Goal: Information Seeking & Learning: Compare options

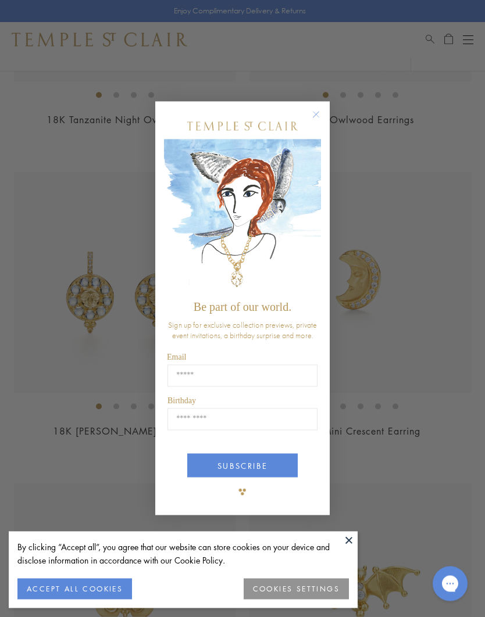
scroll to position [965, 0]
click at [320, 122] on circle "Close dialog" at bounding box center [316, 115] width 14 height 14
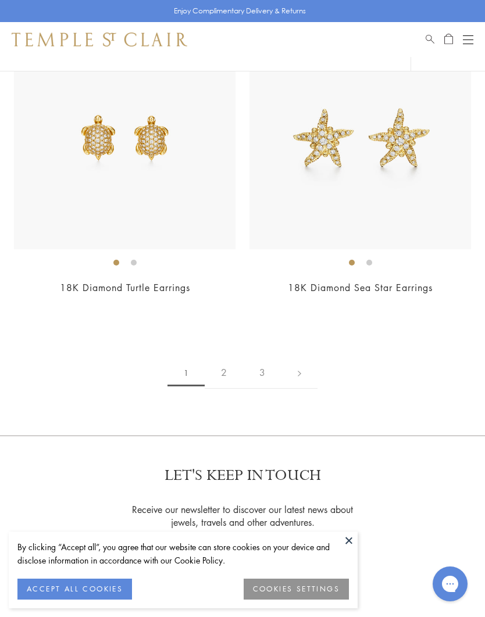
scroll to position [7965, 0]
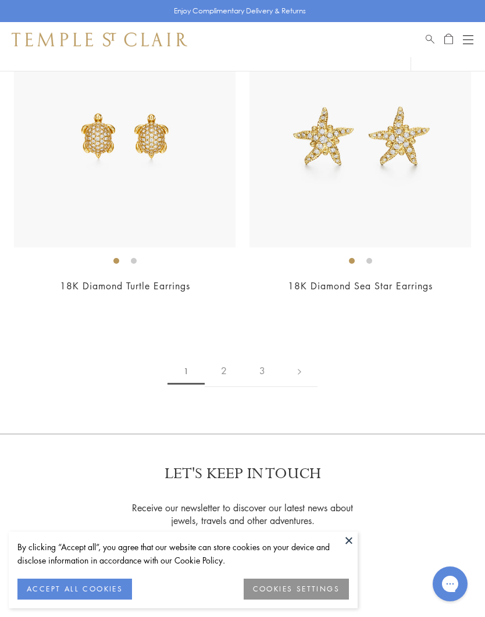
click at [231, 360] on link "2" at bounding box center [224, 371] width 38 height 32
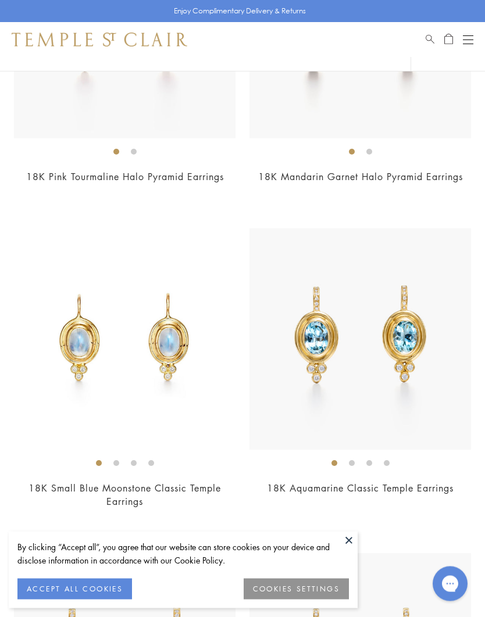
scroll to position [2781, 0]
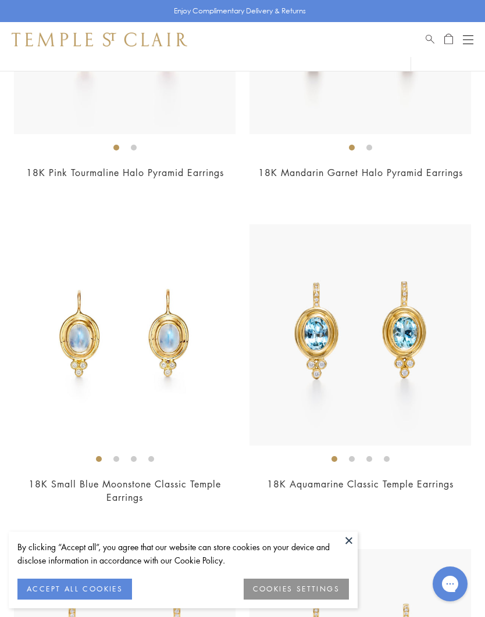
click at [414, 415] on img at bounding box center [360, 335] width 222 height 222
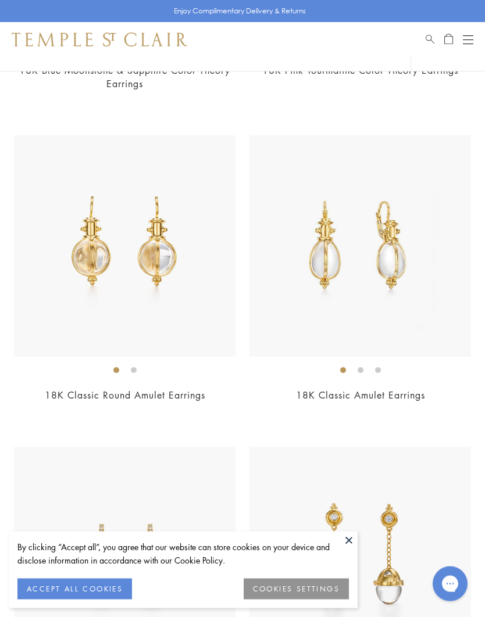
scroll to position [3842, 0]
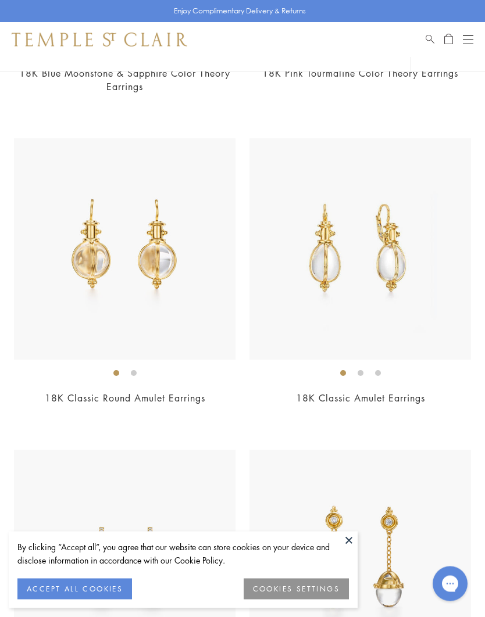
click at [445, 352] on img at bounding box center [360, 250] width 222 height 222
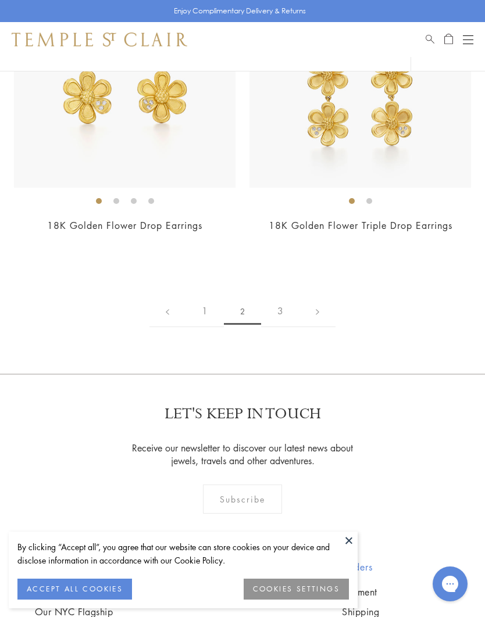
scroll to position [7415, 0]
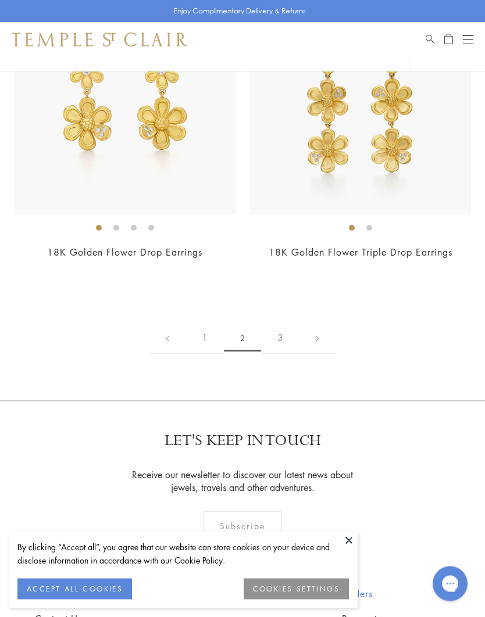
click at [283, 323] on link "3" at bounding box center [280, 339] width 38 height 32
click at [469, 41] on button "Open navigation" at bounding box center [468, 40] width 10 height 14
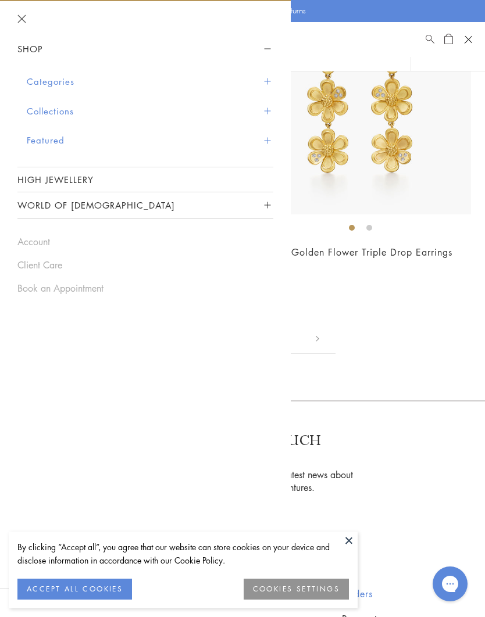
click at [61, 80] on button "Categories" at bounding box center [150, 82] width 247 height 30
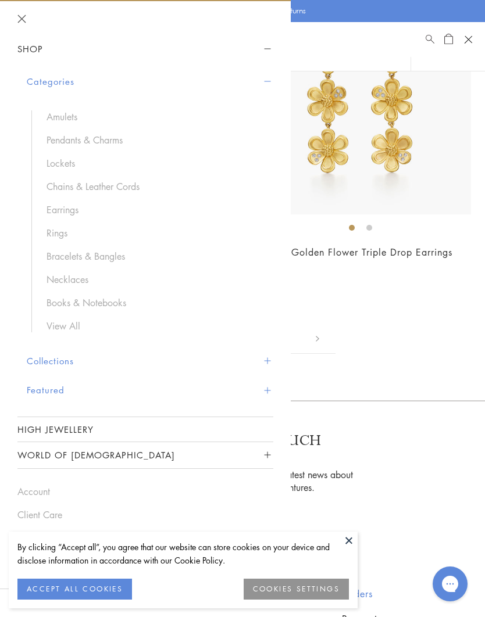
click at [127, 138] on link "Pendants & Charms" at bounding box center [154, 140] width 215 height 13
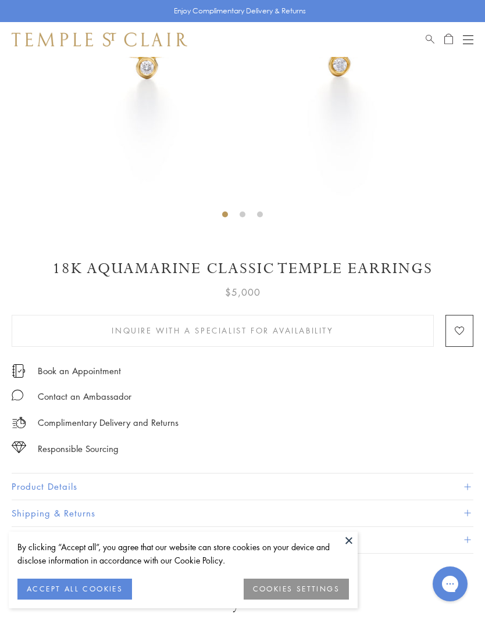
scroll to position [315, 0]
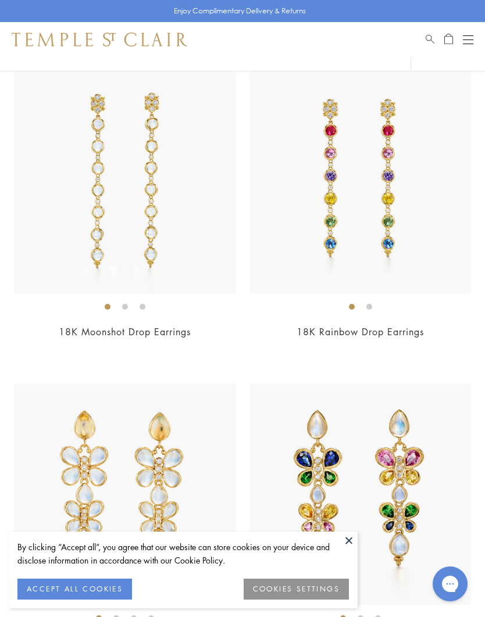
scroll to position [90, 0]
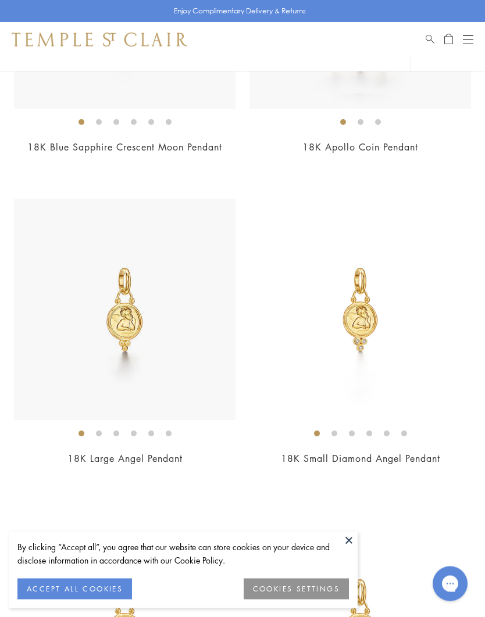
scroll to position [1872, 0]
click at [92, 366] on img at bounding box center [125, 310] width 222 height 222
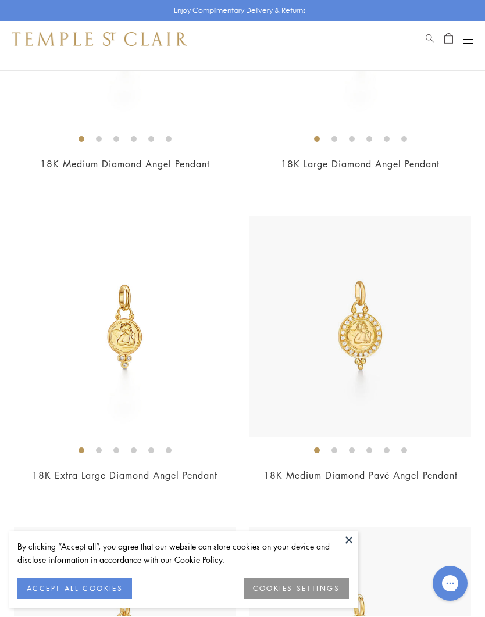
scroll to position [2479, 0]
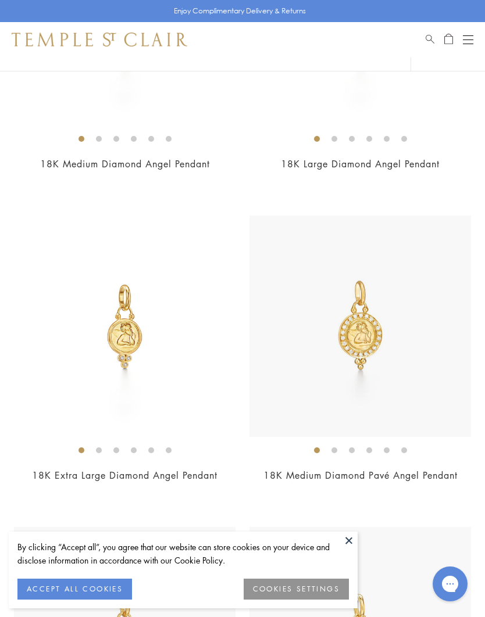
click at [58, 313] on img at bounding box center [125, 327] width 222 height 222
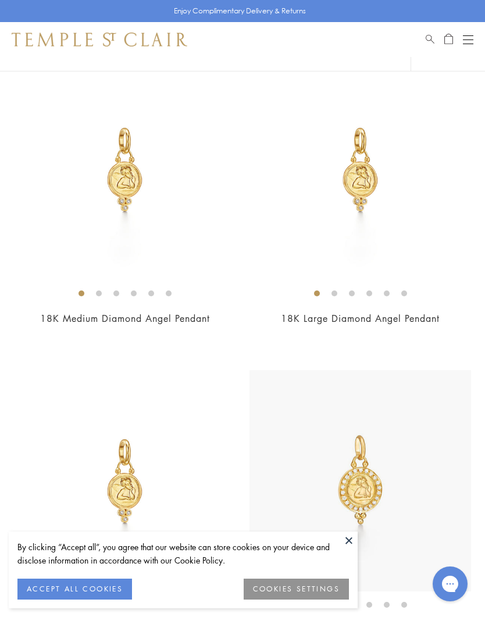
scroll to position [2326, 0]
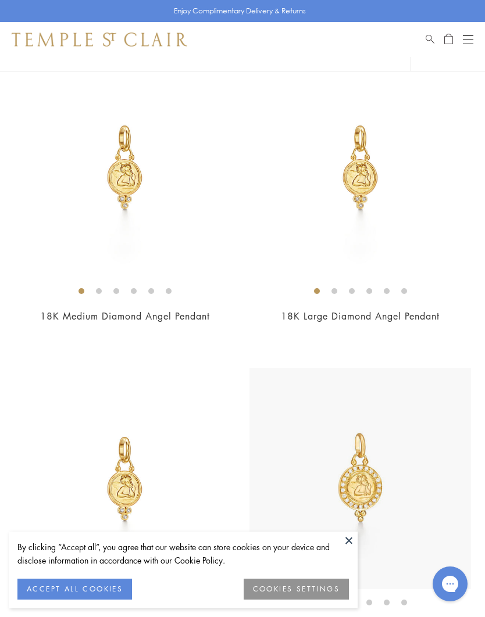
click at [71, 310] on link "18K Medium Diamond Angel Pendant" at bounding box center [125, 316] width 170 height 13
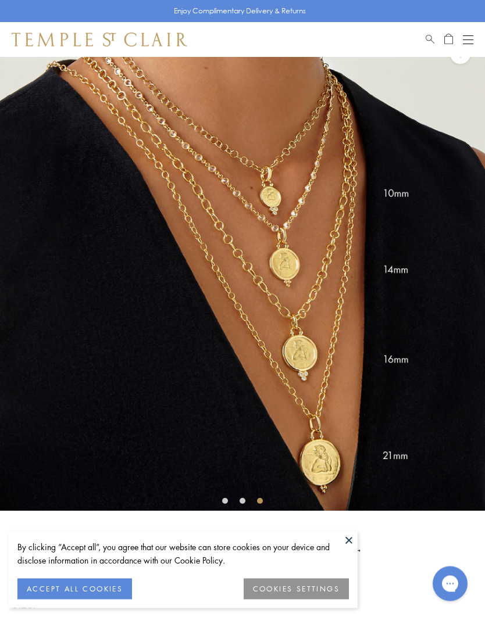
scroll to position [14, 0]
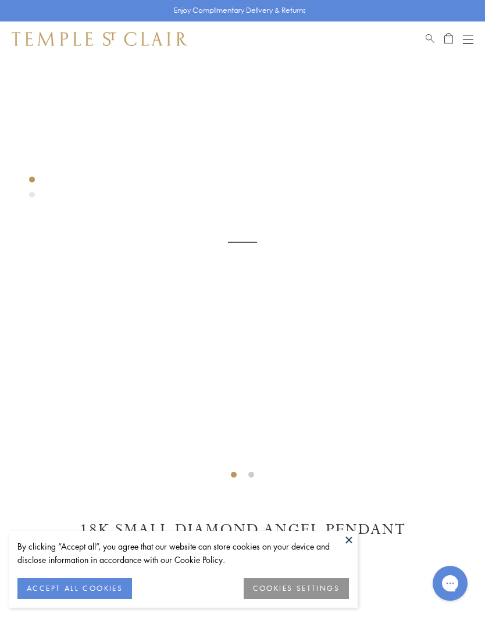
scroll to position [57, 0]
